Goal: Entertainment & Leisure: Browse casually

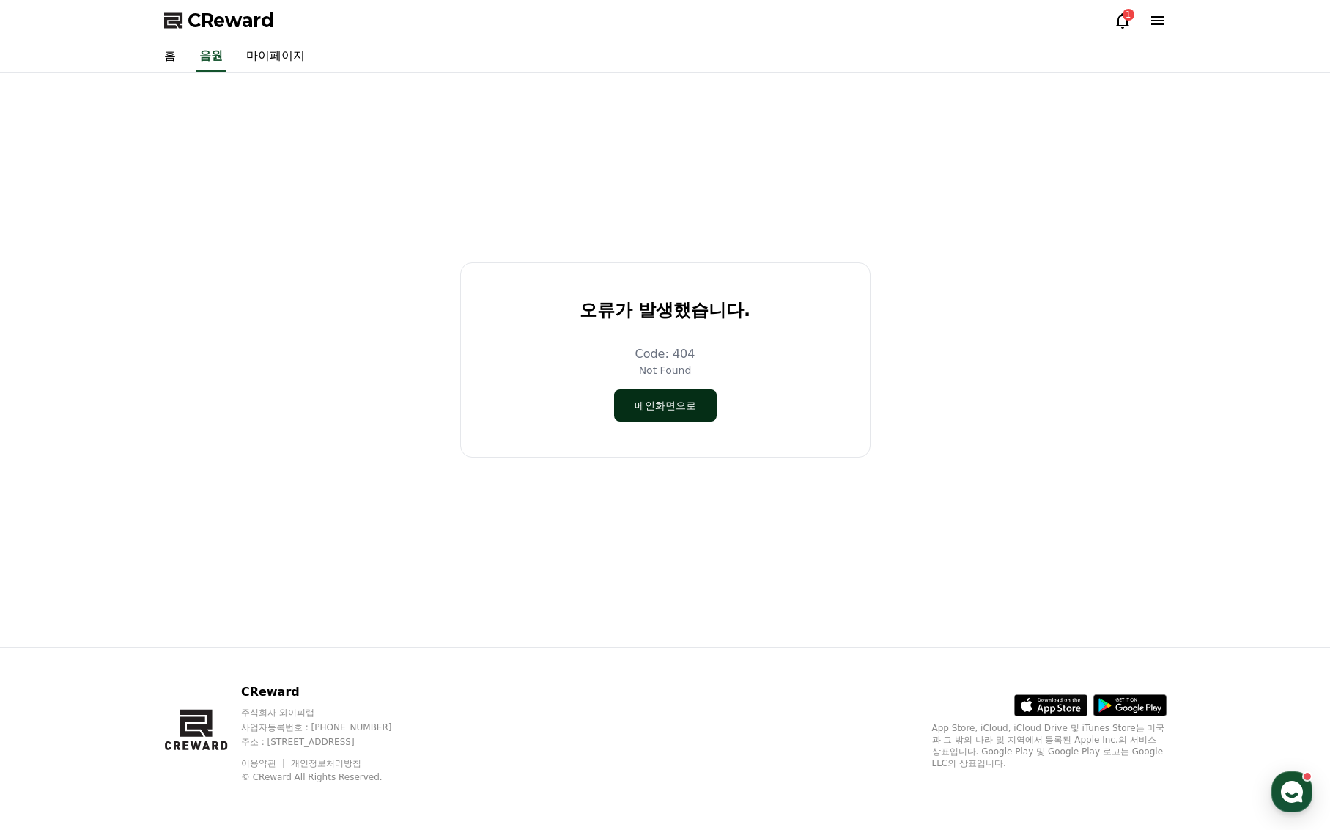
click at [650, 414] on button "메인화면으로" at bounding box center [665, 405] width 103 height 32
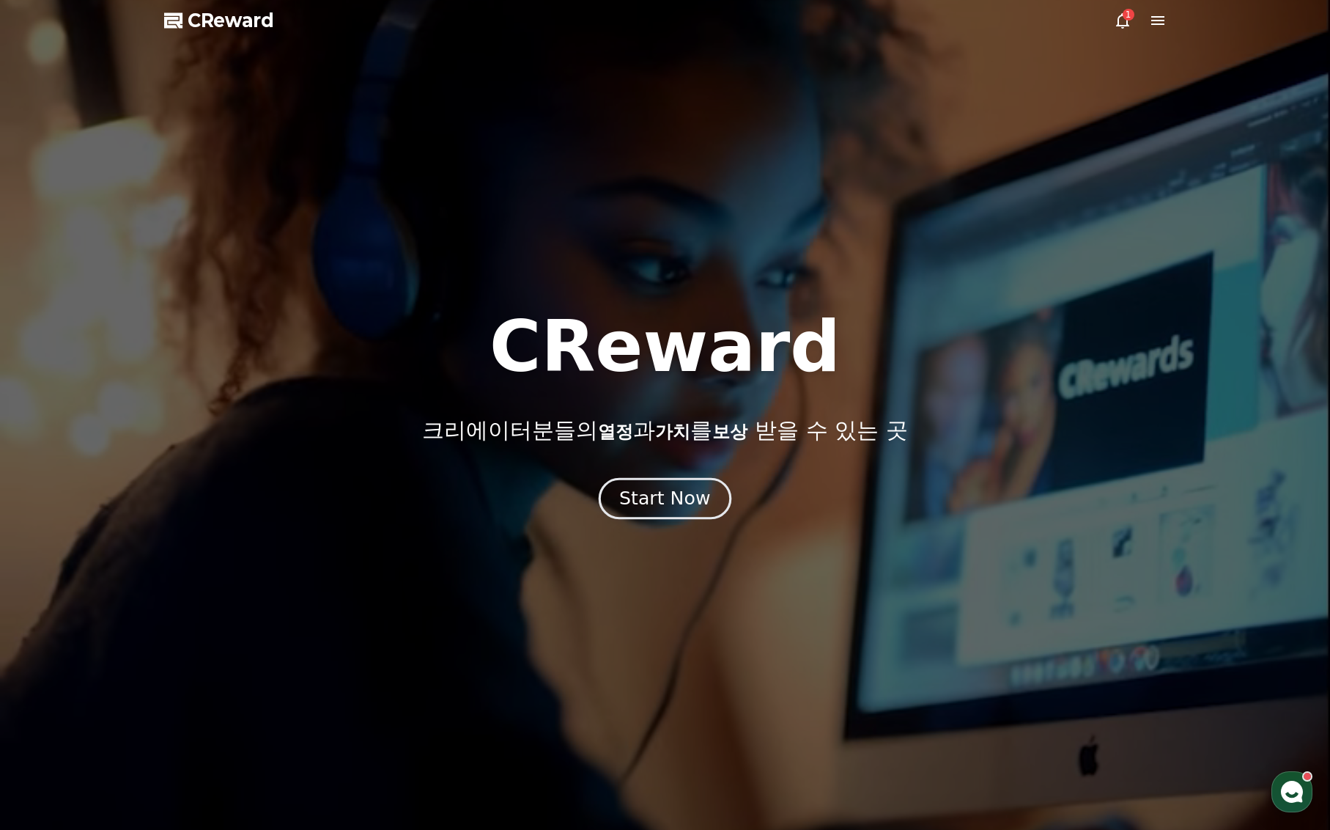
click at [636, 494] on div "Start Now" at bounding box center [664, 498] width 91 height 25
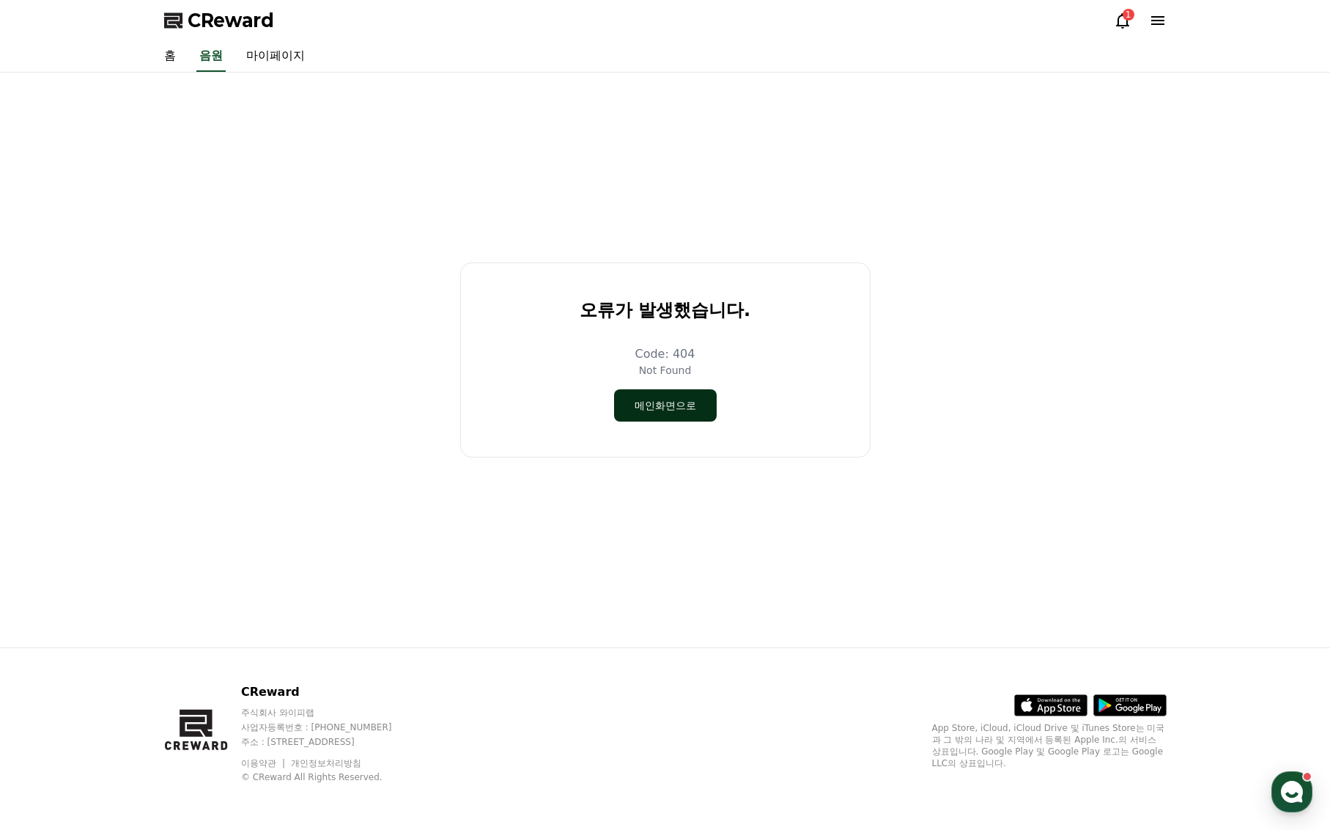
click at [658, 413] on button "메인화면으로" at bounding box center [665, 405] width 103 height 32
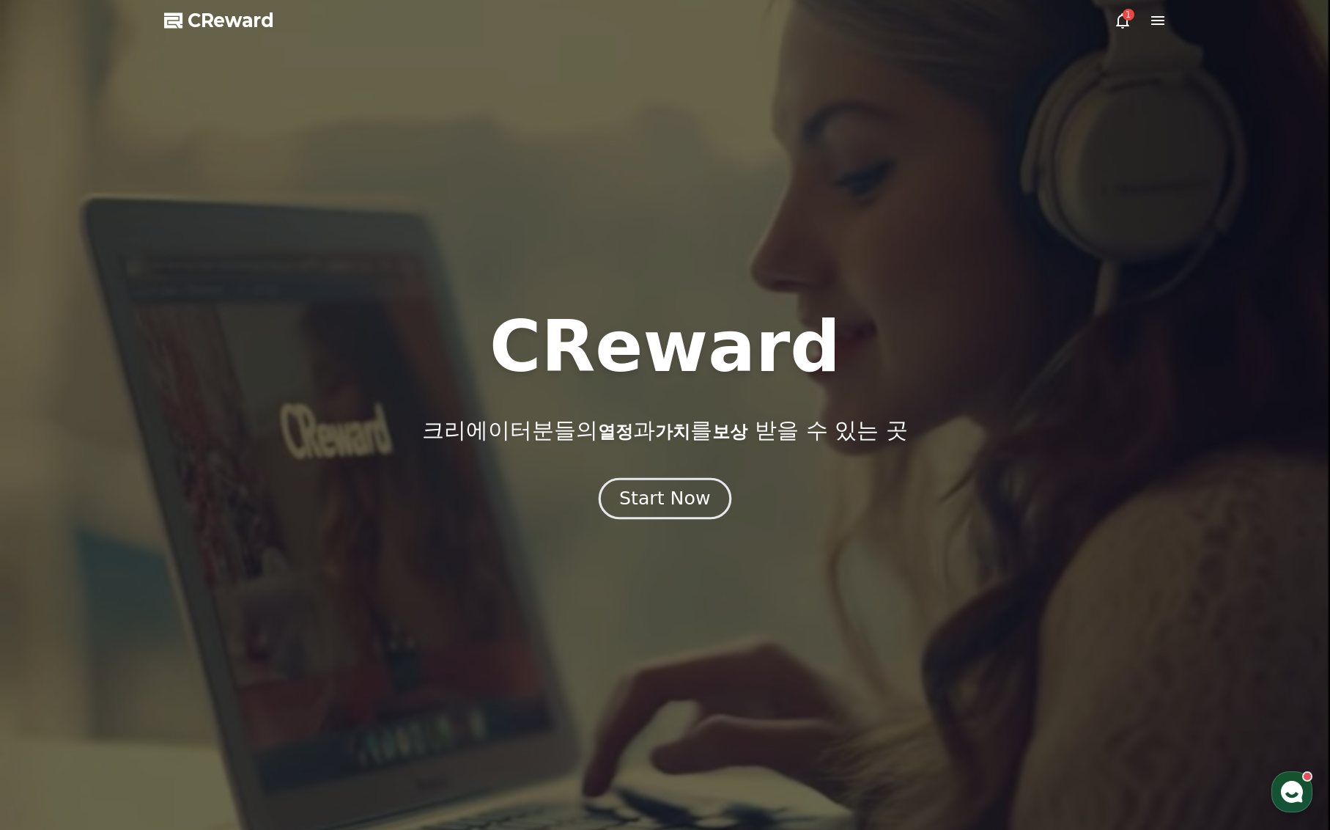
click at [647, 502] on div "Start Now" at bounding box center [664, 498] width 91 height 25
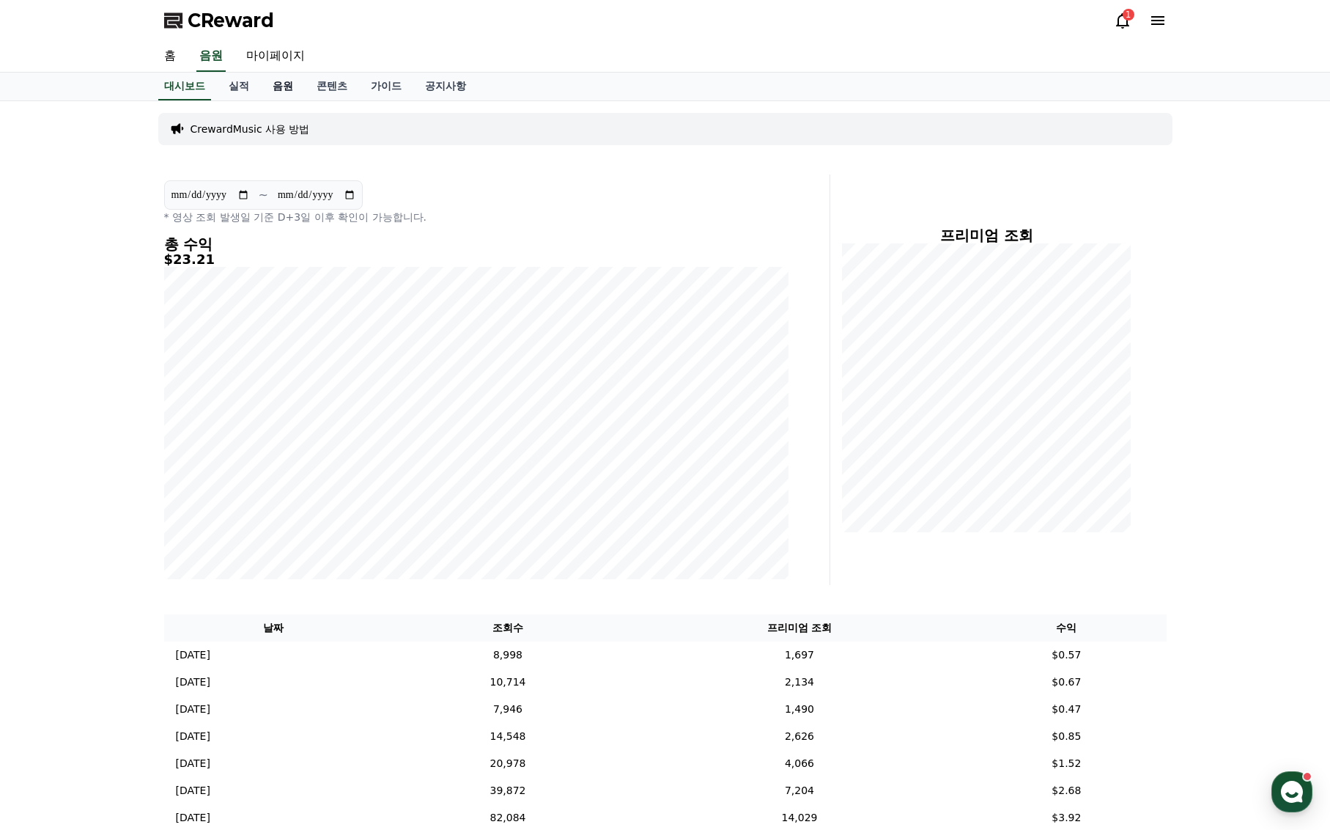
click at [270, 84] on link "음원" at bounding box center [283, 87] width 44 height 28
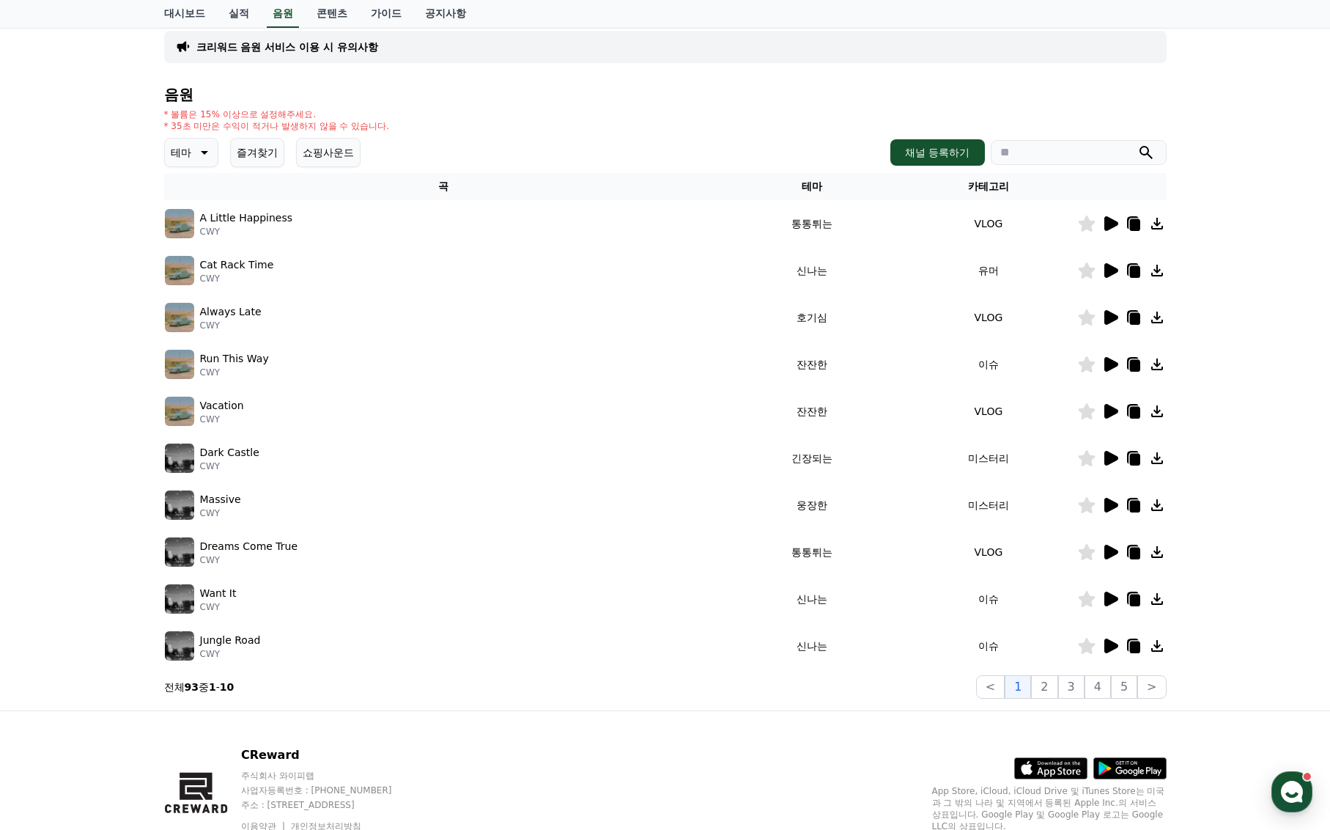
scroll to position [111, 0]
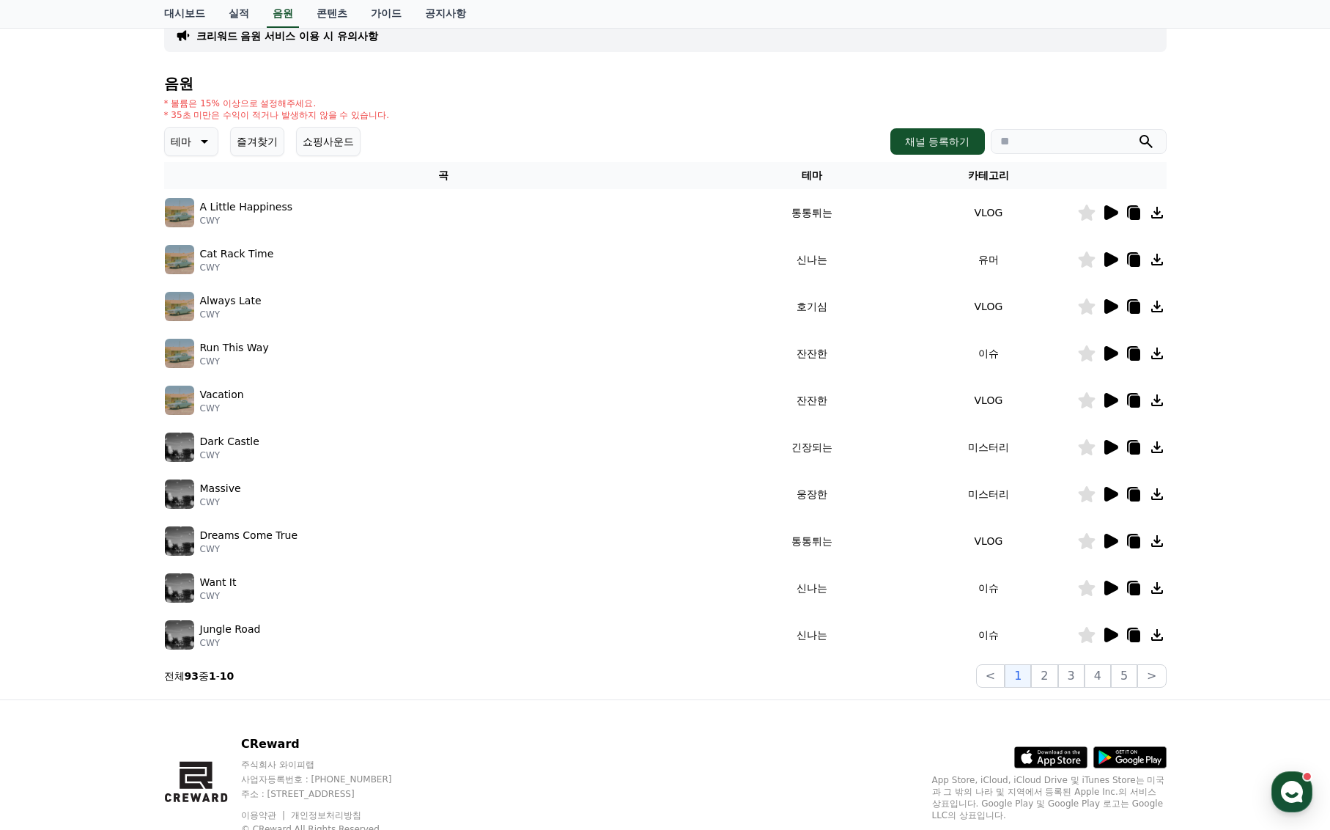
click at [1135, 490] on icon at bounding box center [1135, 496] width 10 height 12
click at [1133, 446] on icon at bounding box center [1135, 449] width 10 height 12
click at [1134, 353] on icon at bounding box center [1135, 355] width 10 height 12
